Goal: Check status

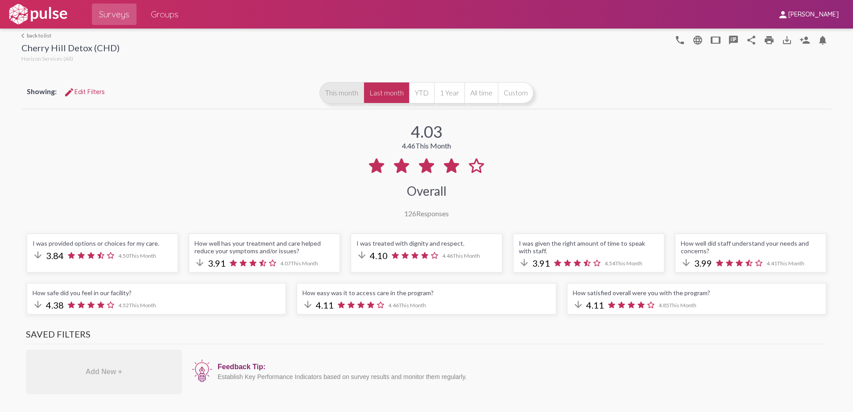
click at [341, 96] on button "This month" at bounding box center [342, 92] width 44 height 21
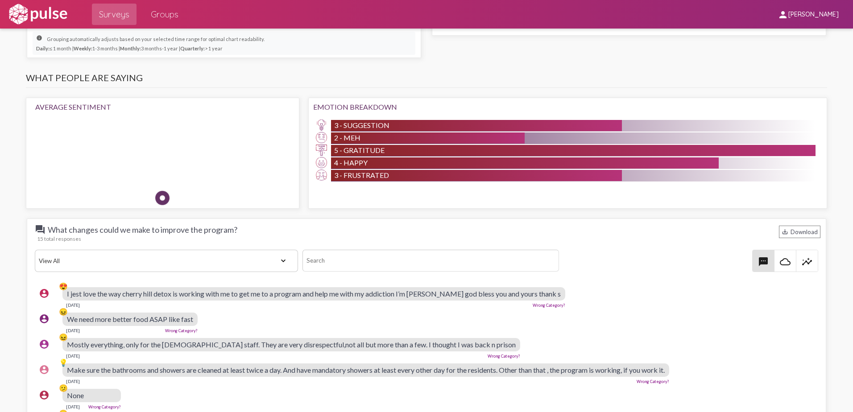
click at [272, 260] on select "View All Positive Neutral Negative Happy Meh Suggestions Angry Disgust Sadness …" at bounding box center [167, 261] width 264 height 22
click at [35, 250] on select "View All Positive Neutral Negative Happy Meh Suggestions Angry Disgust Sadness …" at bounding box center [167, 261] width 264 height 22
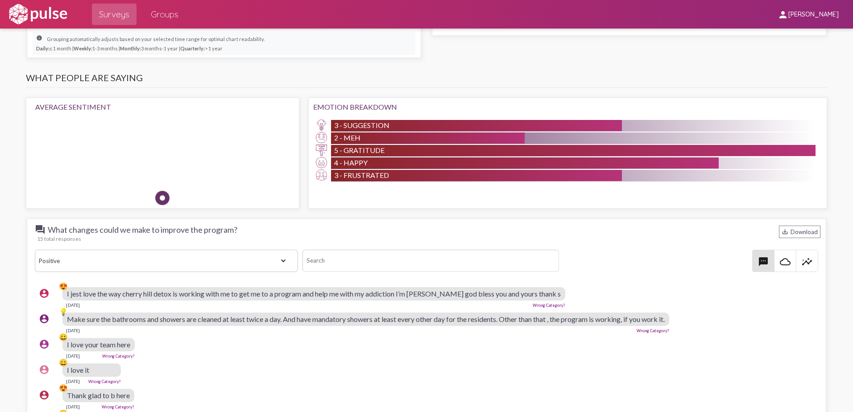
click at [278, 257] on select "View All Positive Neutral Negative Happy Meh Suggestions Angry Disgust Sadness …" at bounding box center [167, 261] width 264 height 22
click at [35, 250] on select "View All Positive Neutral Negative Happy Meh Suggestions Angry Disgust Sadness …" at bounding box center [167, 261] width 264 height 22
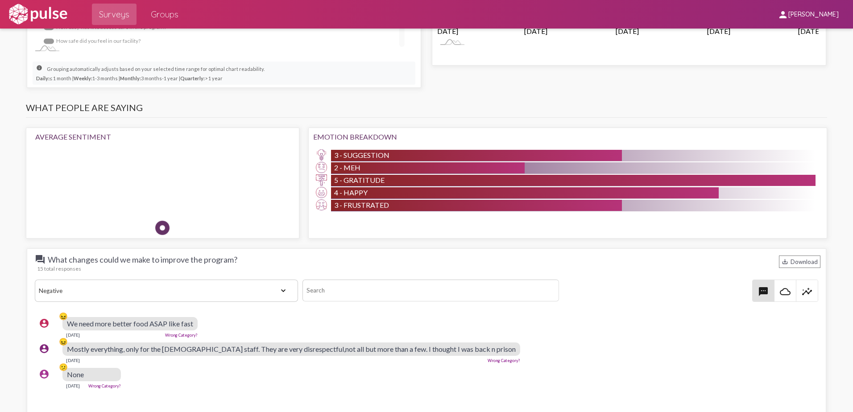
scroll to position [714, 0]
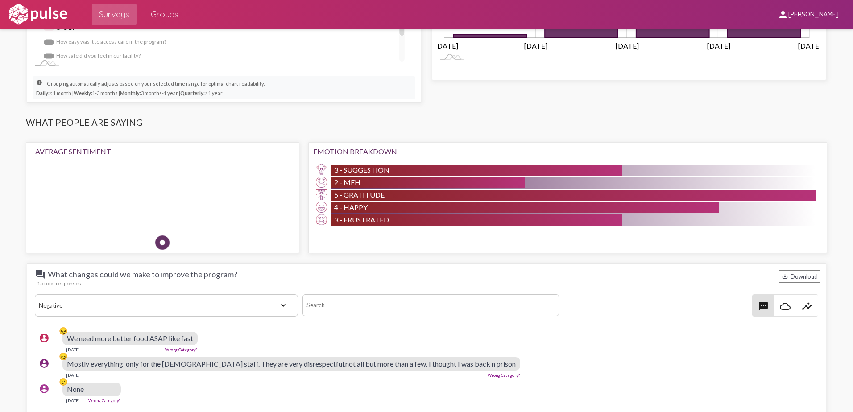
click at [270, 306] on select "View All Positive Neutral Negative Happy Meh Suggestions Angry Disgust Sadness …" at bounding box center [167, 306] width 264 height 22
select select "All"
click at [35, 295] on select "View All Positive Neutral Negative Happy Meh Suggestions Angry Disgust Sadness …" at bounding box center [167, 306] width 264 height 22
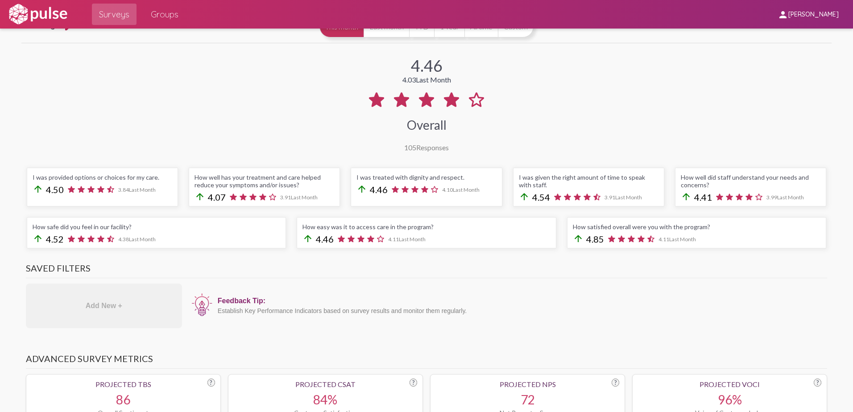
scroll to position [0, 0]
